Goal: Task Accomplishment & Management: Complete application form

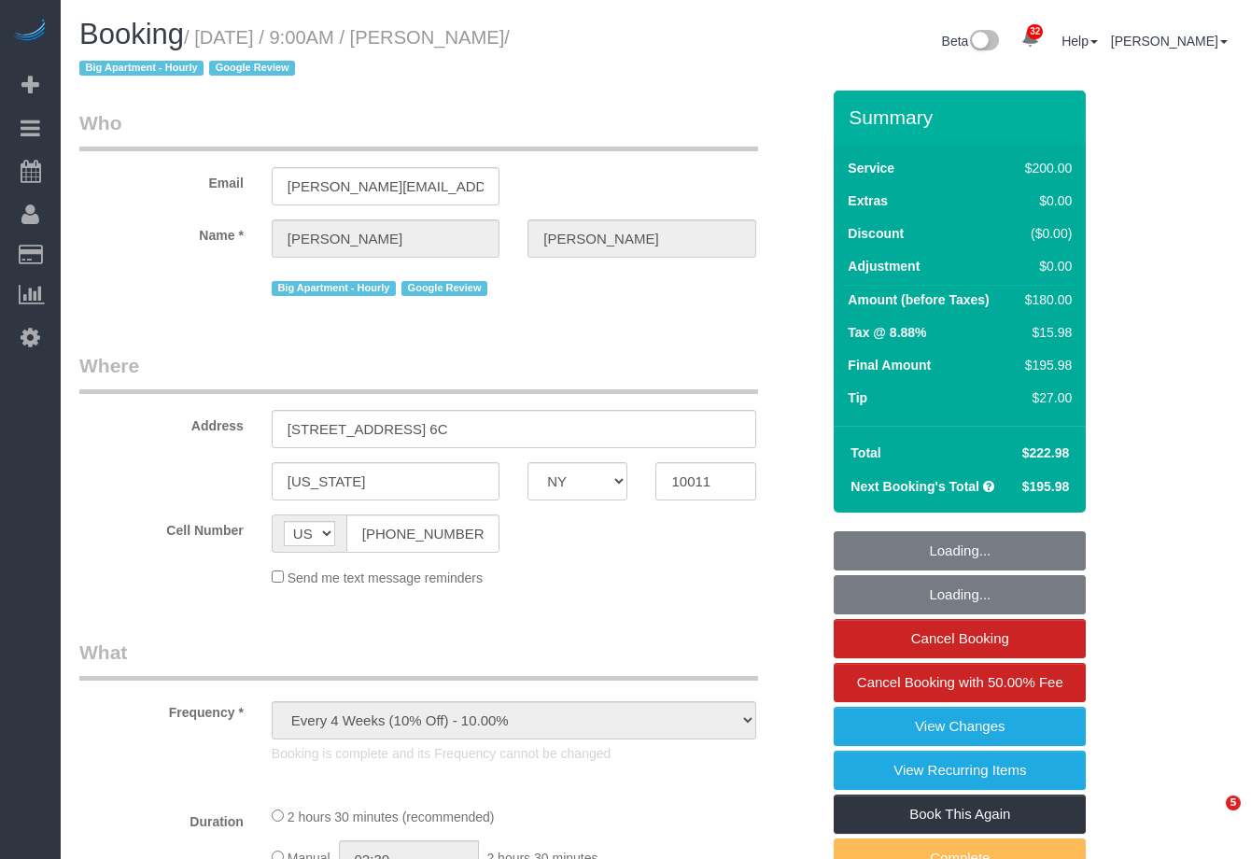
select select "NY"
select select "150"
select select "number:57"
select select "number:70"
select select "number:15"
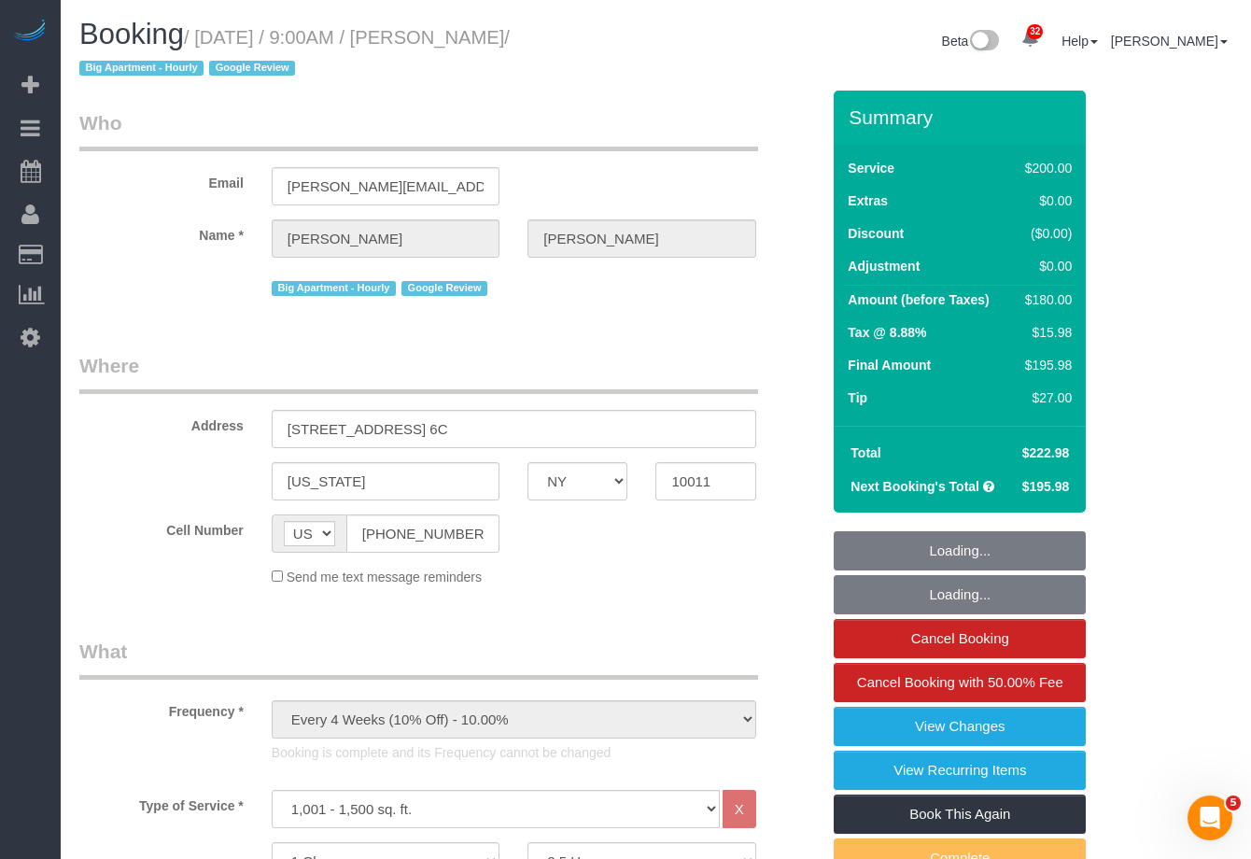
select select "number:5"
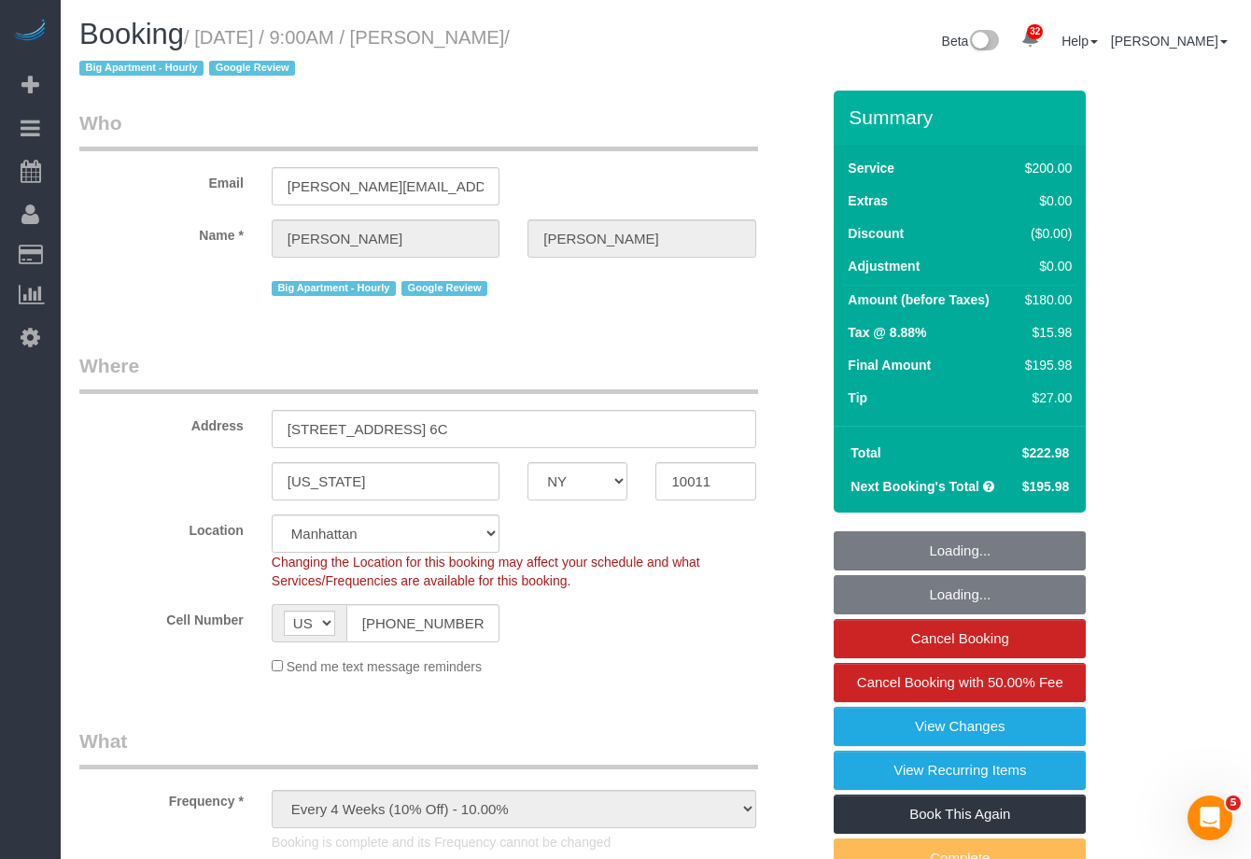
select select "object:1457"
select select "string:stripe-pm_1Qgbbh4VGloSiKo7pOyHQVUS"
select select "spot1"
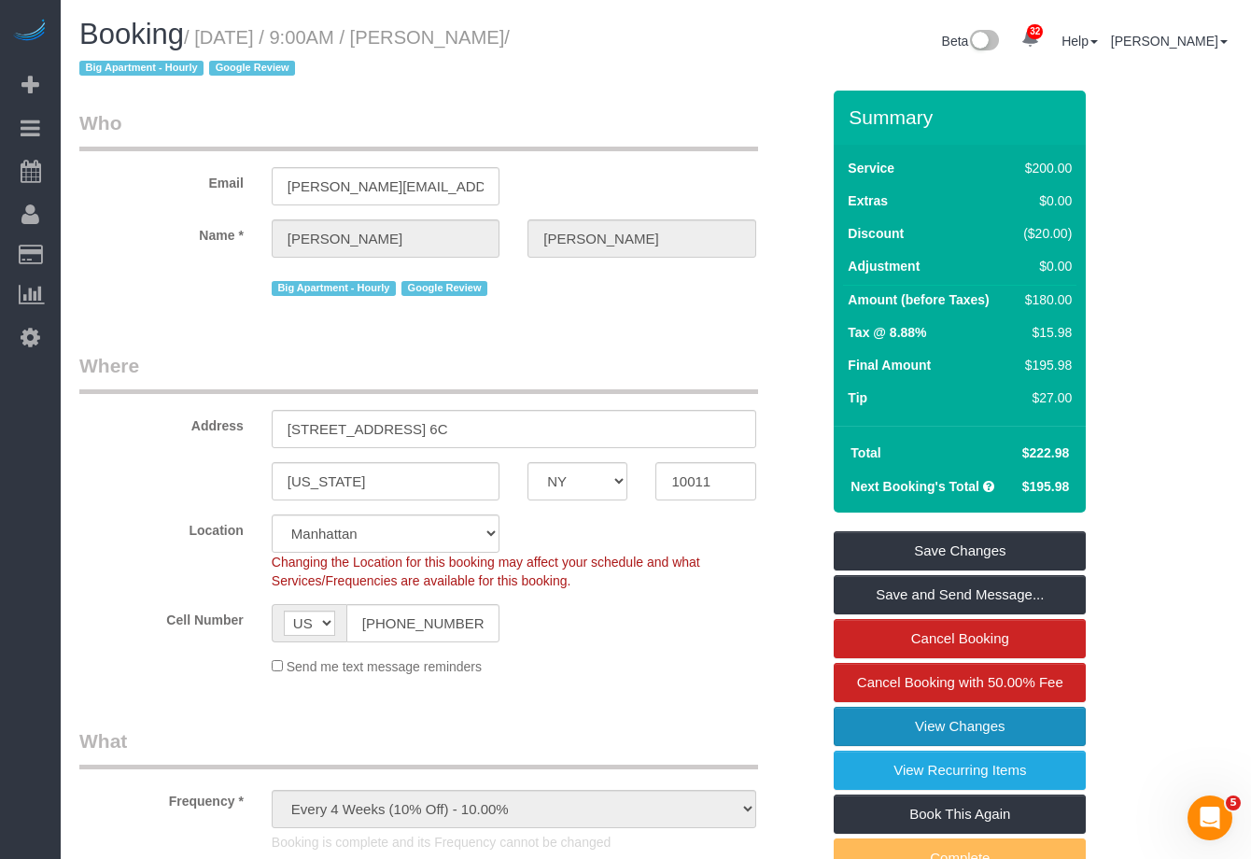
click at [986, 723] on link "View Changes" at bounding box center [960, 726] width 252 height 39
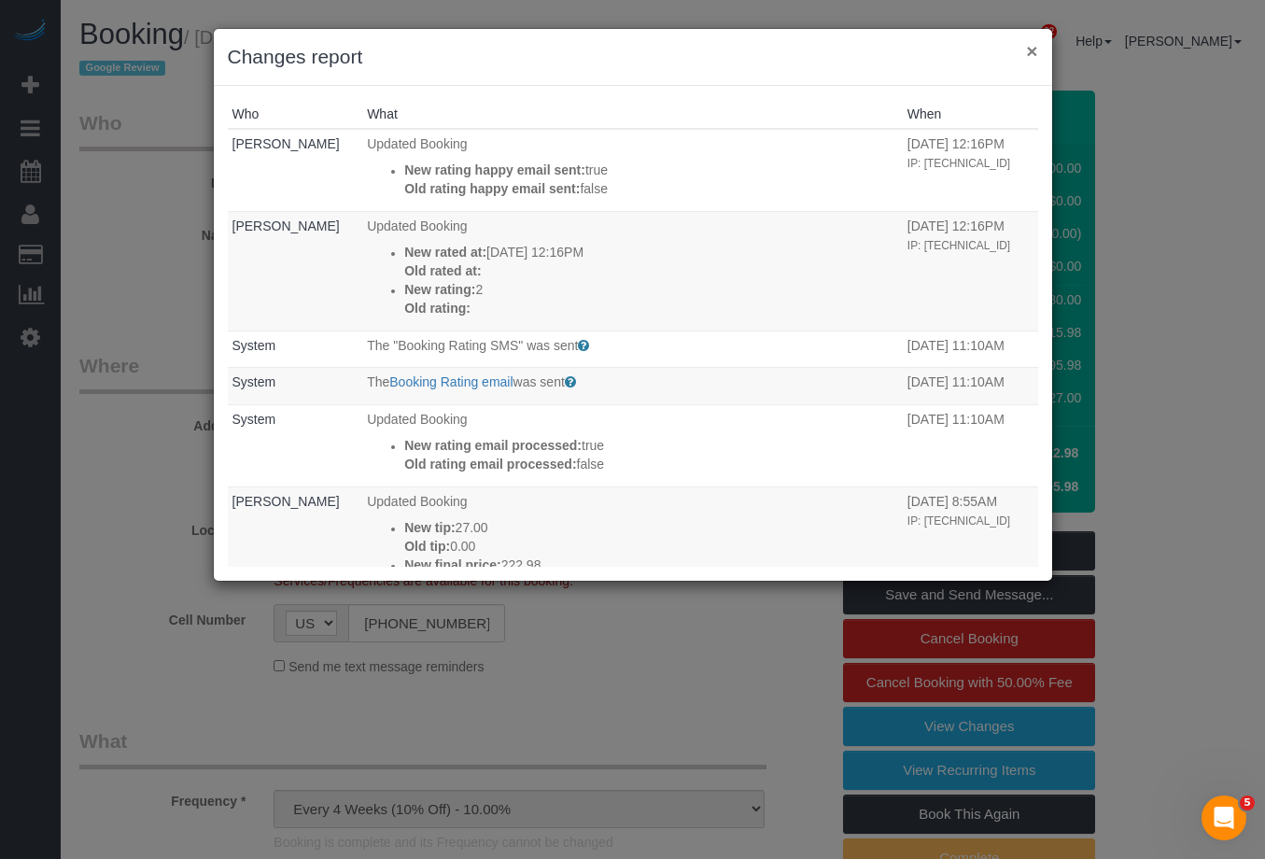
click at [1033, 56] on button "×" at bounding box center [1031, 51] width 11 height 20
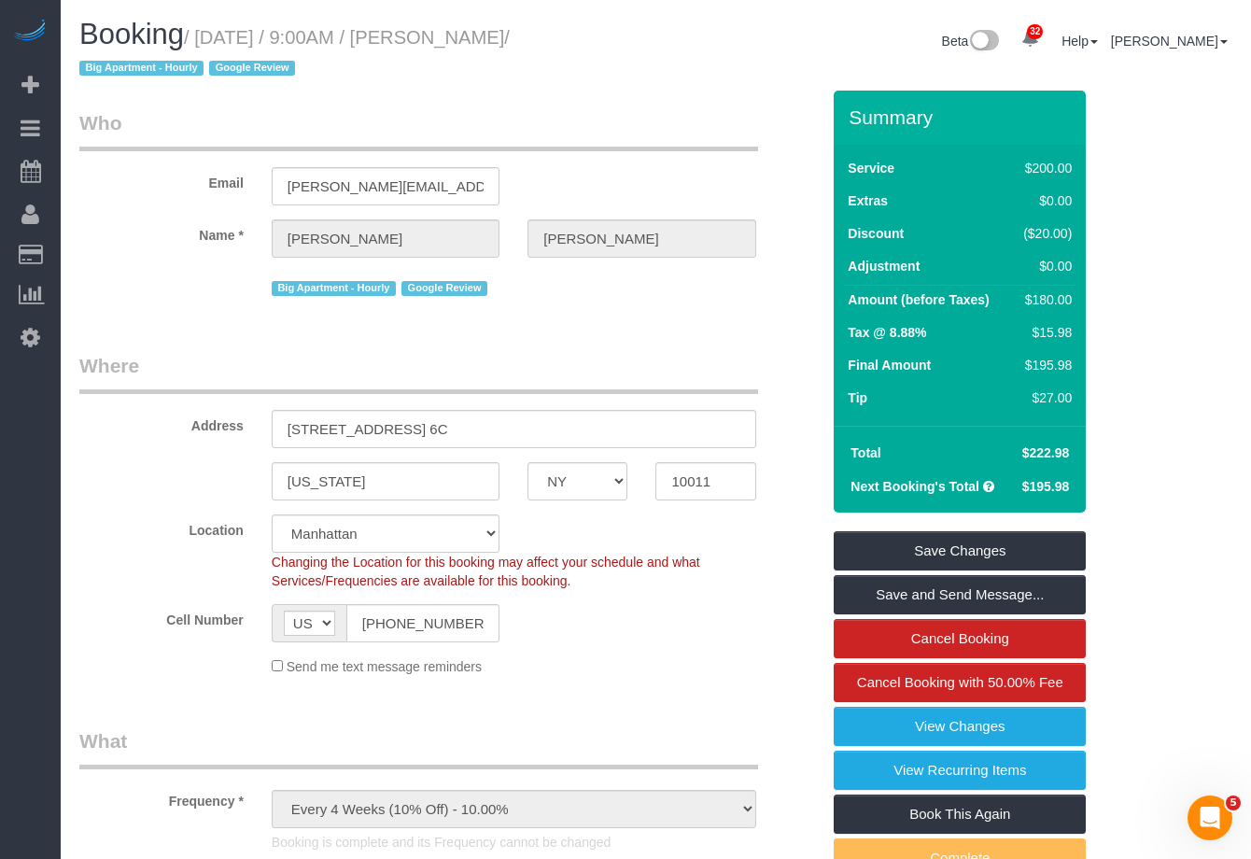
drag, startPoint x: 485, startPoint y: 36, endPoint x: 181, endPoint y: 70, distance: 306.2
click at [181, 70] on small "/ [DATE] / 9:00AM / [PERSON_NAME] / Big Apartment - Hourly Google Review" at bounding box center [294, 53] width 430 height 52
copy small "[PERSON_NAME]"
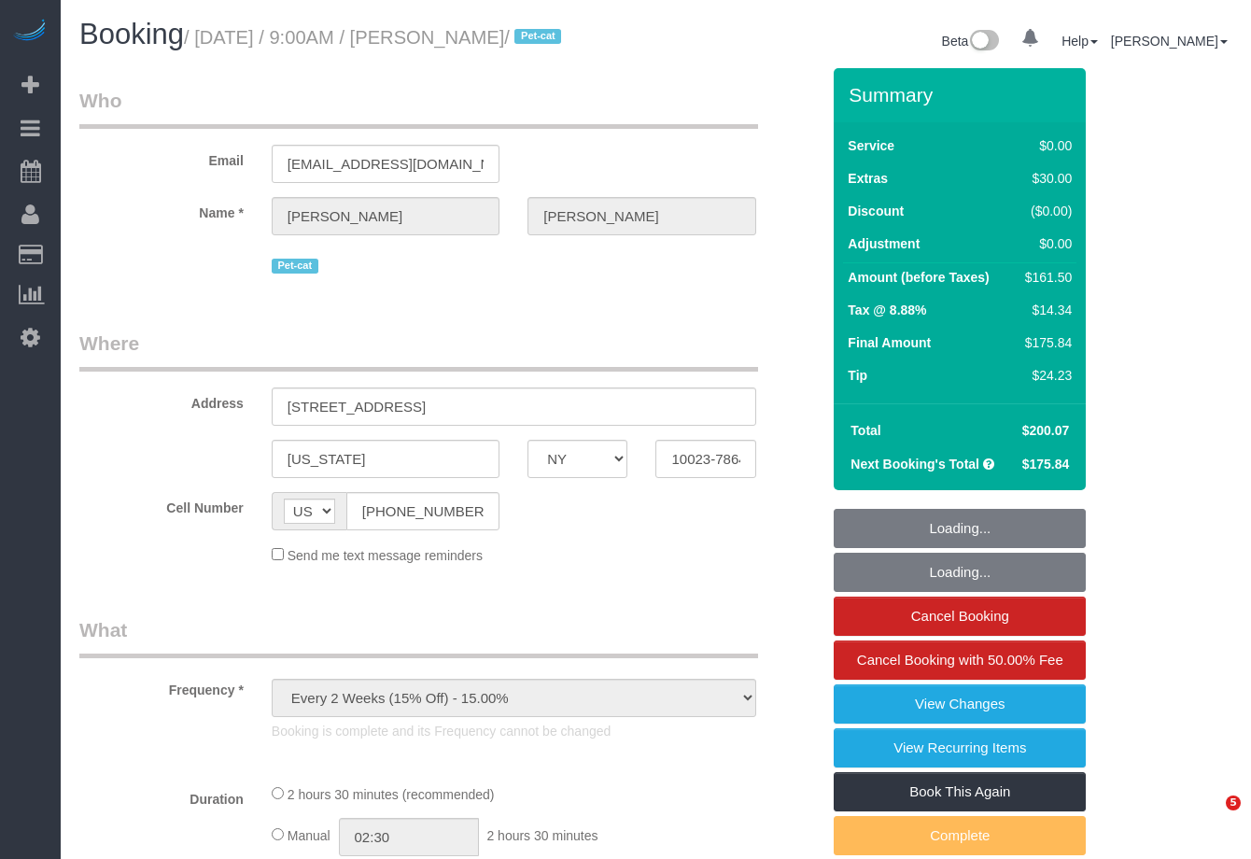
select select "NY"
select select "string:stripe-pm_1Rqw2V4VGloSiKo71PD9Zofk"
select select "1"
select select "number:57"
select select "number:71"
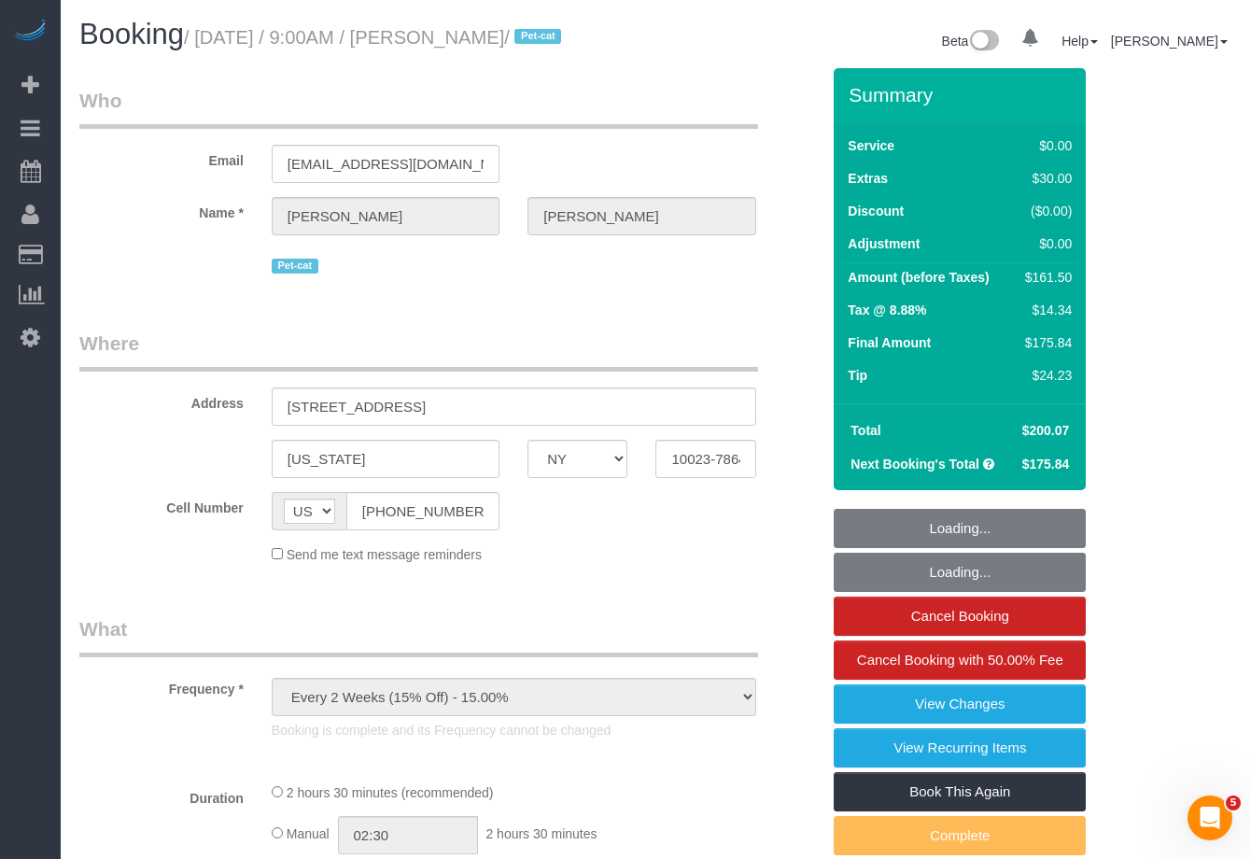
select select "number:14"
select select "number:6"
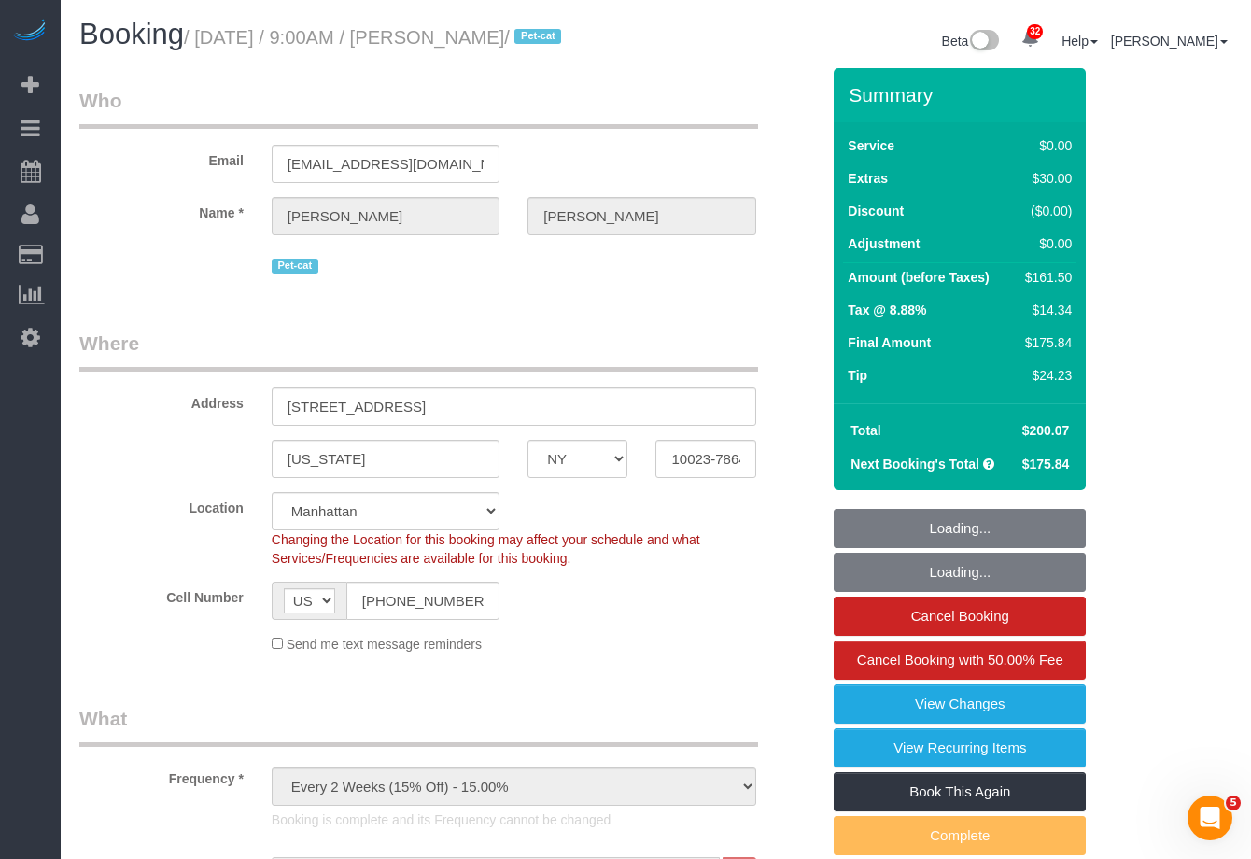
select select "object:1476"
select select "spot1"
select select "1"
click at [980, 723] on link "View Changes" at bounding box center [960, 703] width 252 height 39
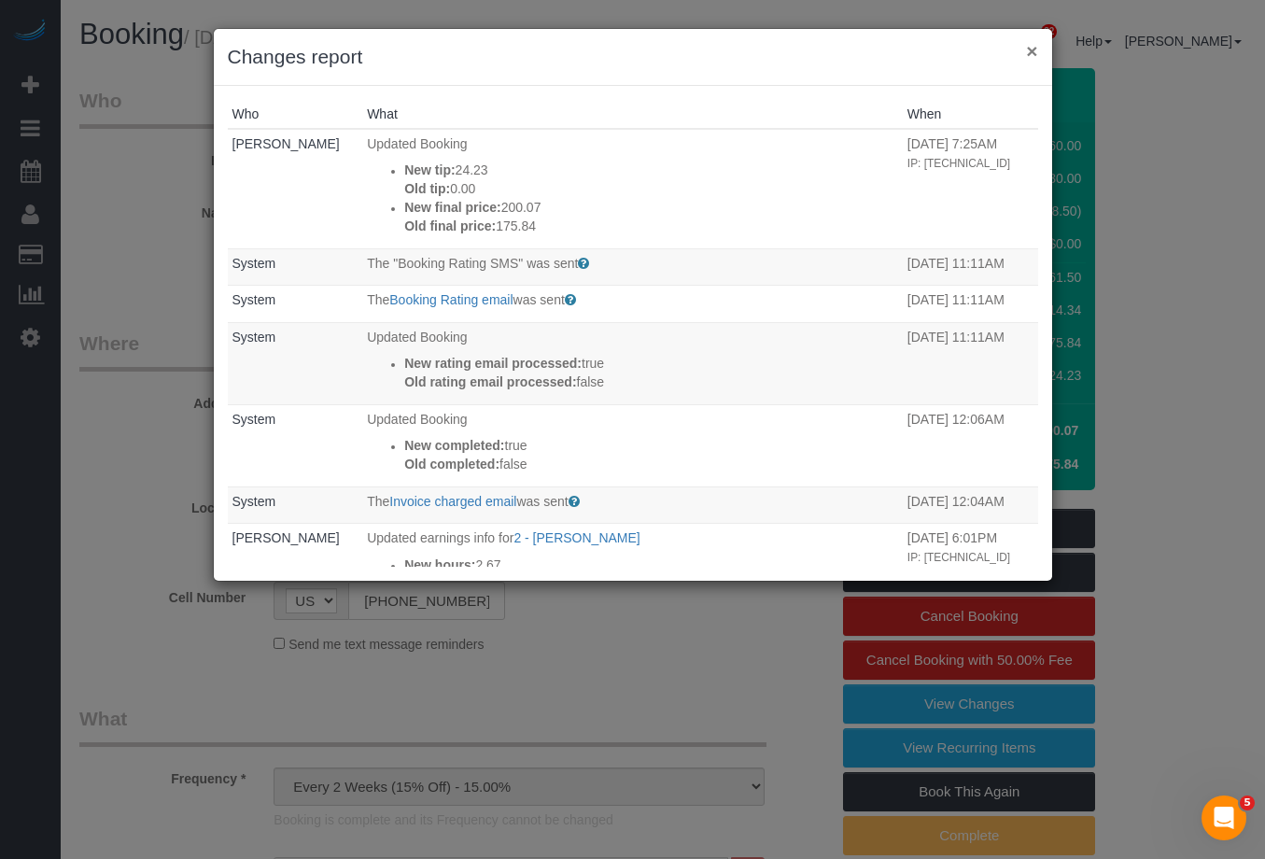
click at [1032, 50] on button "×" at bounding box center [1031, 51] width 11 height 20
